Goal: Find specific page/section: Find specific page/section

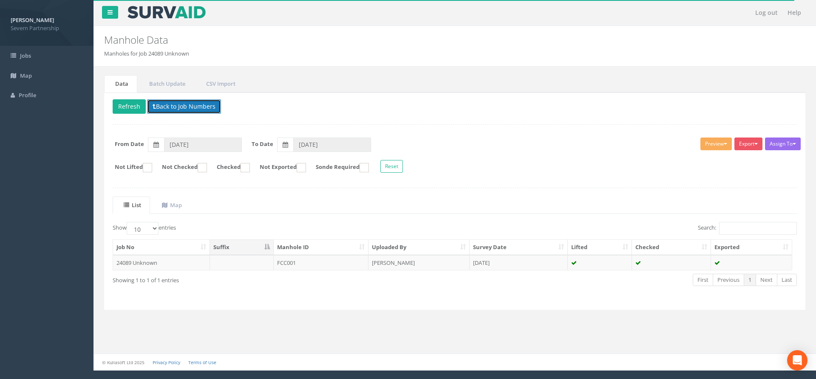
click at [165, 107] on button "Back to Job Numbers" at bounding box center [184, 106] width 74 height 14
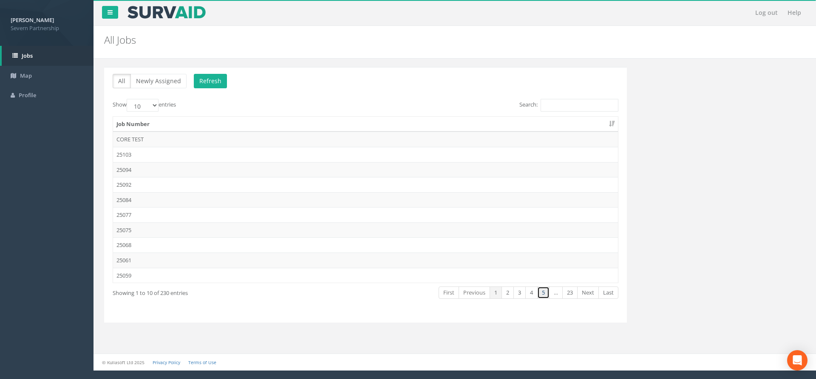
click at [540, 295] on link "5" at bounding box center [543, 293] width 12 height 12
click at [583, 293] on link "Next" at bounding box center [588, 293] width 22 height 12
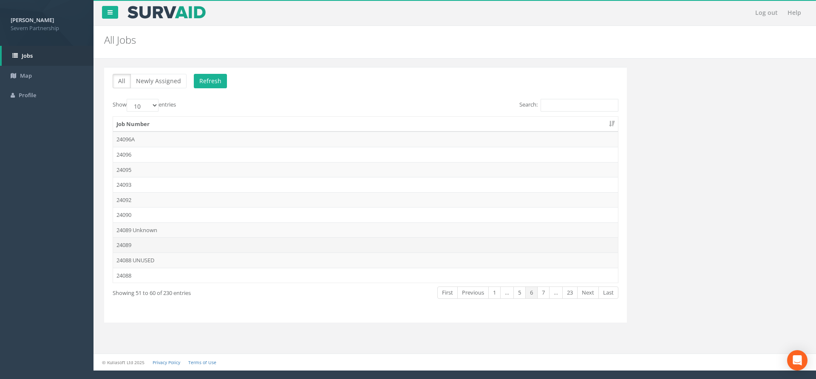
click at [144, 245] on td "24089" at bounding box center [365, 245] width 505 height 15
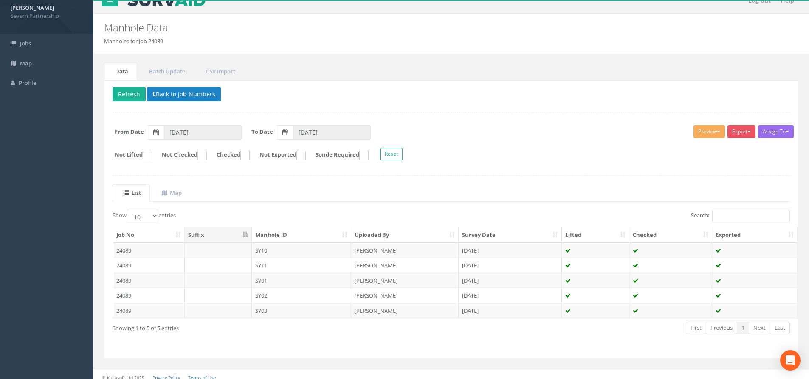
scroll to position [19, 0]
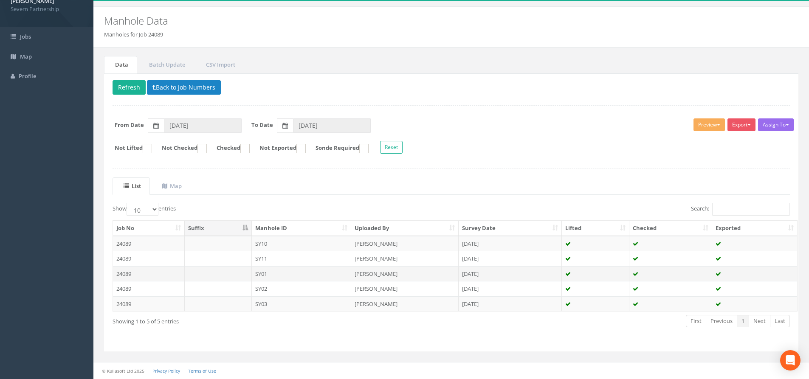
click at [252, 272] on td "SY01" at bounding box center [302, 273] width 100 height 15
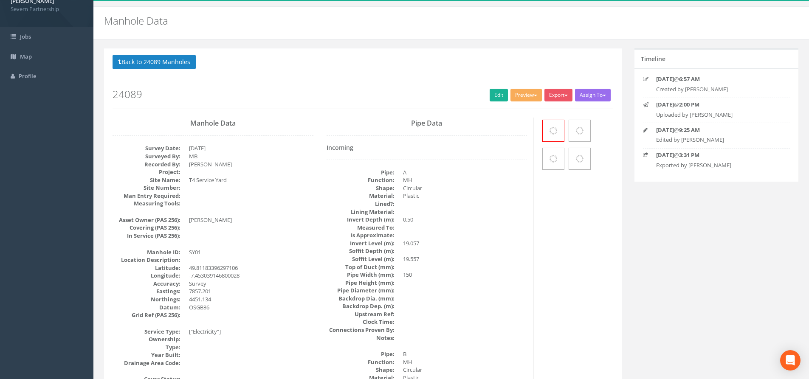
scroll to position [0, 0]
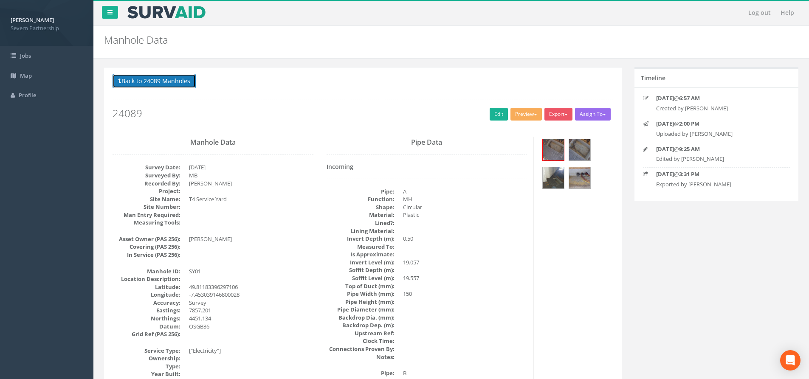
click at [159, 85] on button "Back to 24089 Manholes" at bounding box center [154, 81] width 83 height 14
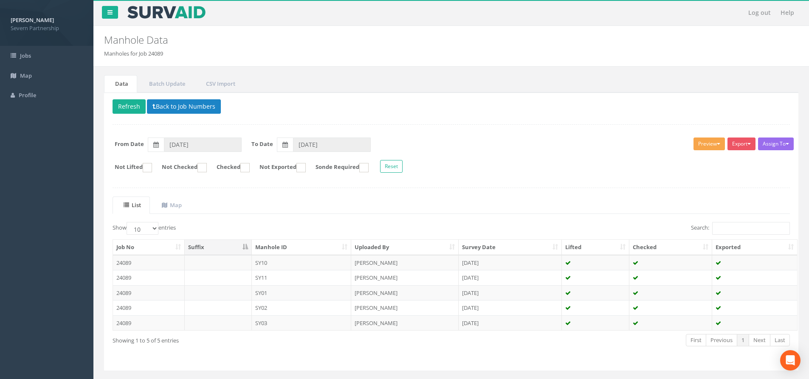
click at [712, 144] on button "Preview" at bounding box center [709, 144] width 31 height 13
click at [693, 158] on link "SP Manhole" at bounding box center [694, 161] width 65 height 13
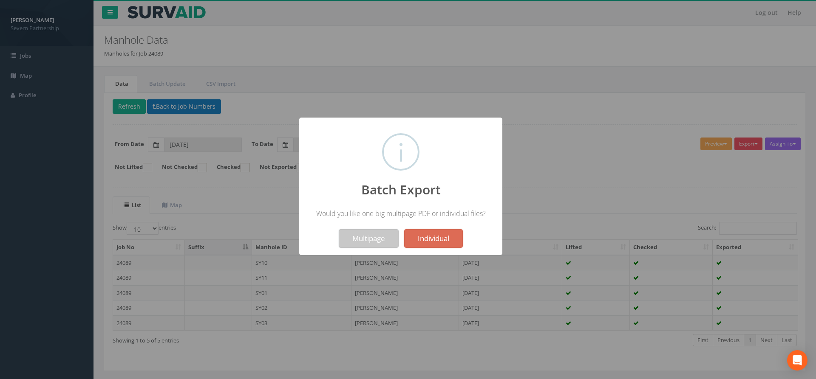
click at [367, 238] on button "Multipage" at bounding box center [369, 238] width 60 height 19
